Goal: Information Seeking & Learning: Learn about a topic

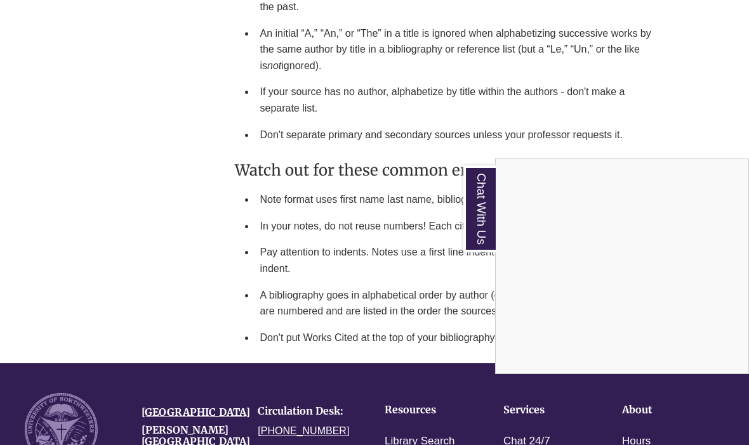
scroll to position [2185, 0]
click at [678, 75] on div "Chat With Us" at bounding box center [374, 222] width 749 height 445
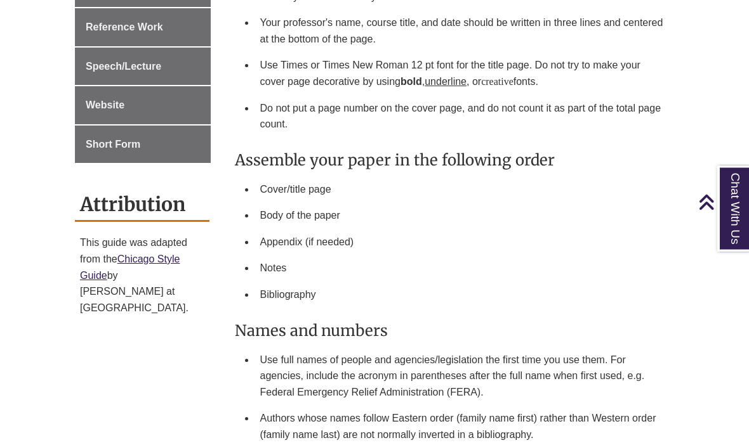
scroll to position [1059, 0]
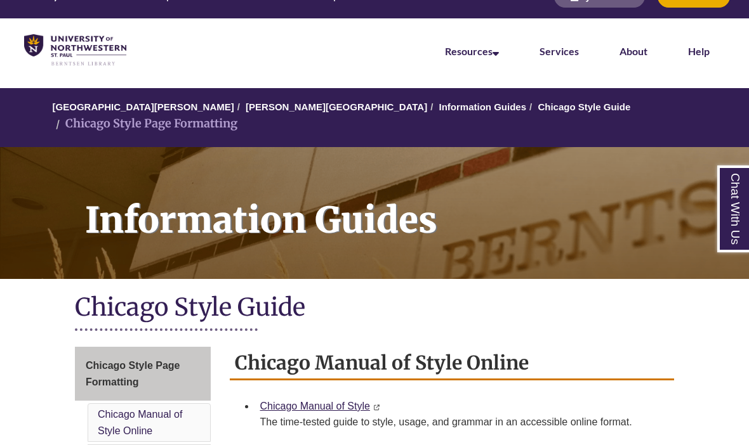
scroll to position [29, 0]
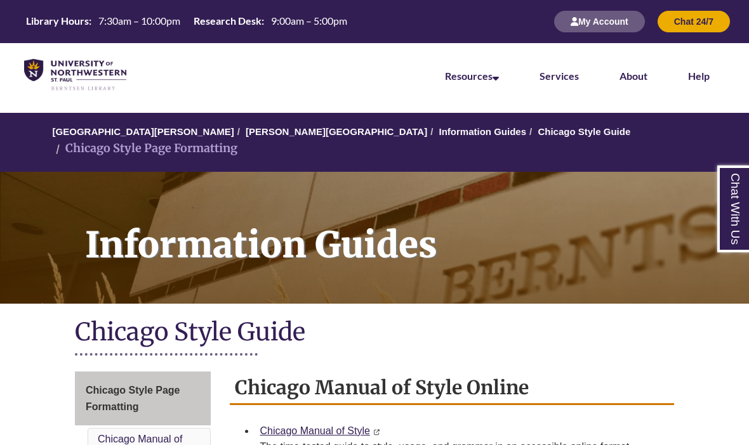
click at [730, 218] on link "Chat With Us" at bounding box center [733, 209] width 32 height 87
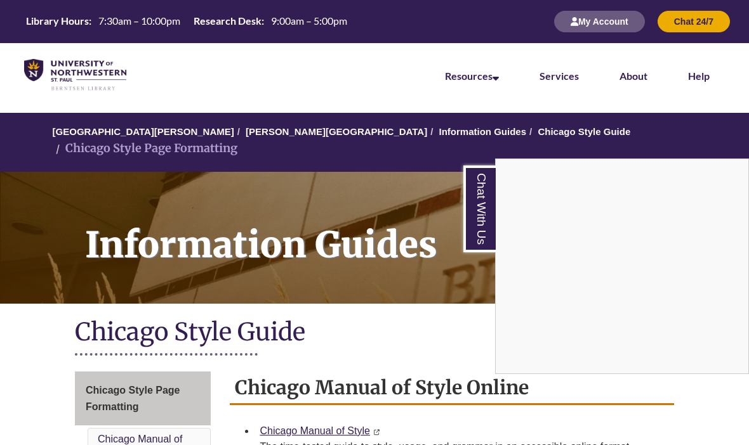
click at [477, 221] on link "Chat With Us" at bounding box center [479, 209] width 32 height 87
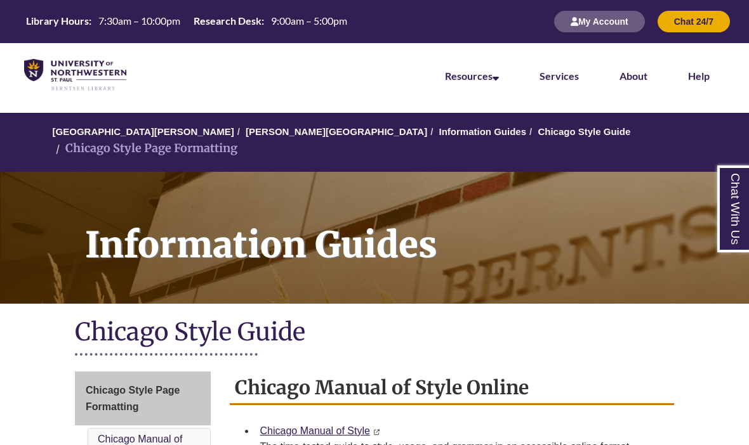
click at [700, 81] on link "Help" at bounding box center [699, 76] width 22 height 12
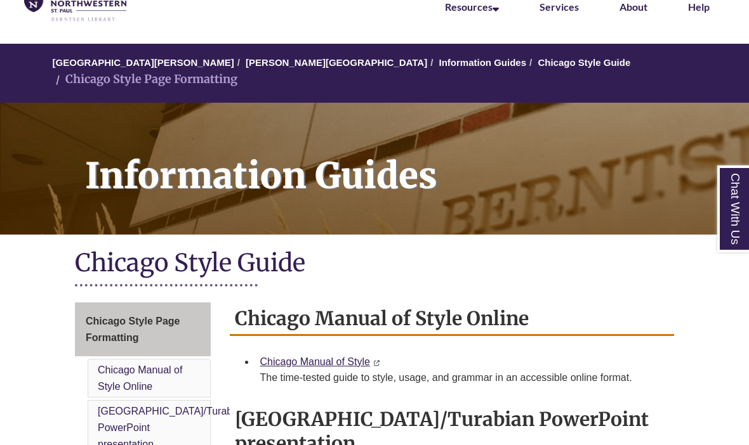
scroll to position [69, 0]
